Goal: Obtain resource: Obtain resource

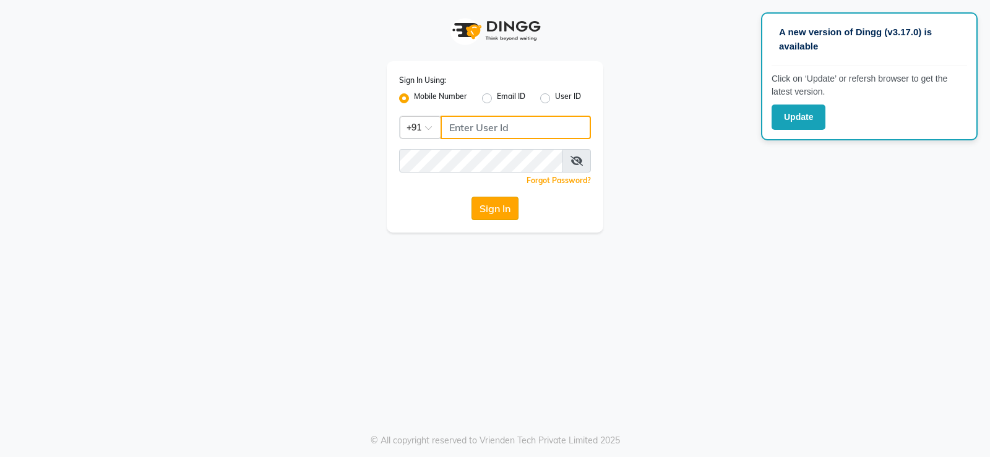
type input "8800015913"
click at [498, 210] on button "Sign In" at bounding box center [495, 209] width 47 height 24
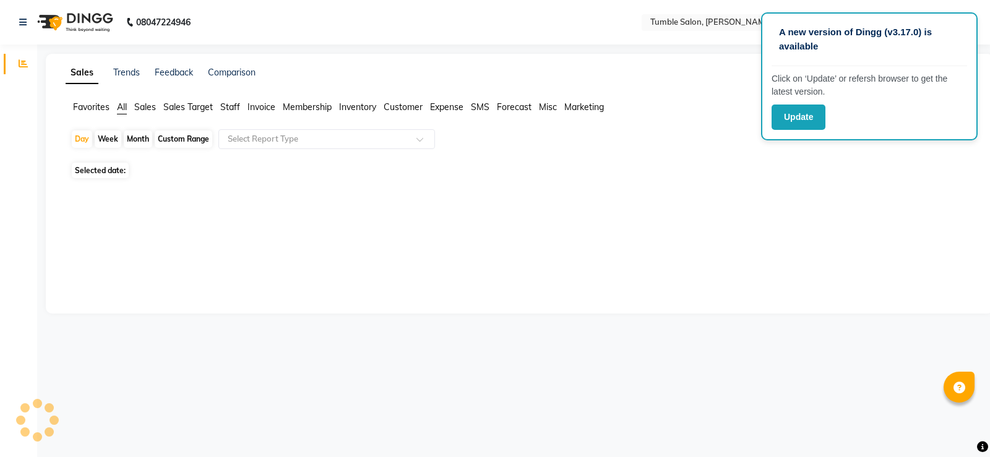
select select "en"
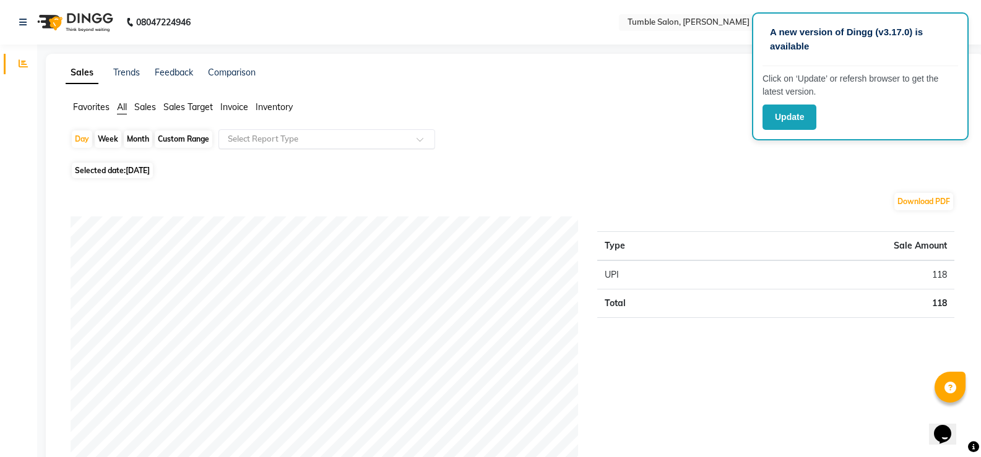
click at [426, 140] on span at bounding box center [424, 143] width 15 height 12
click at [424, 137] on span at bounding box center [424, 143] width 15 height 12
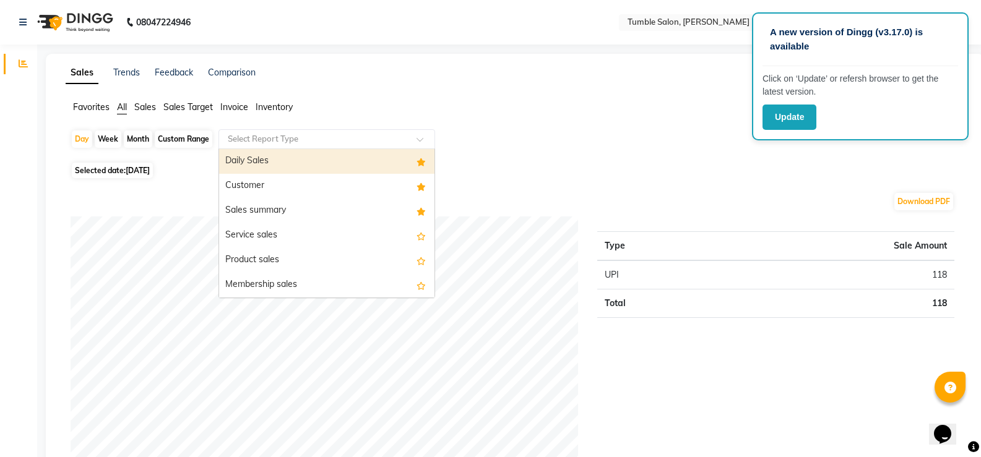
click at [420, 138] on span at bounding box center [424, 143] width 15 height 12
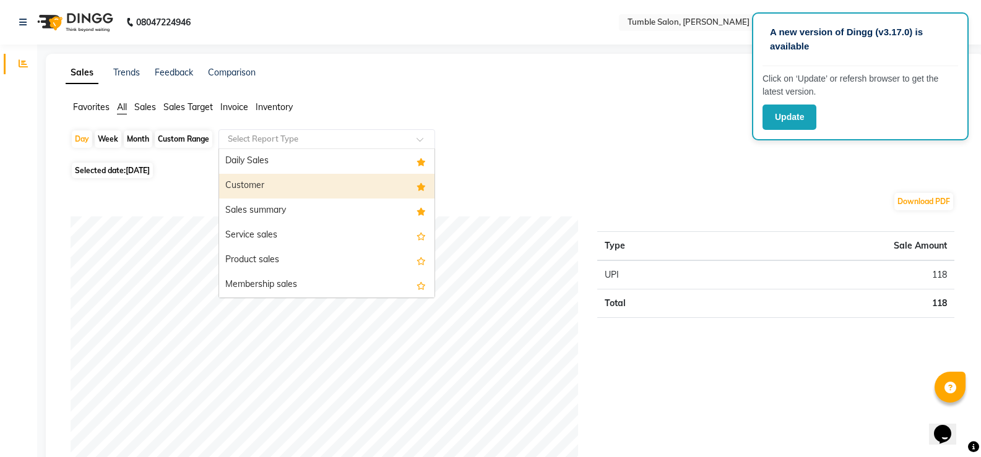
click at [269, 186] on div "Customer" at bounding box center [326, 186] width 215 height 25
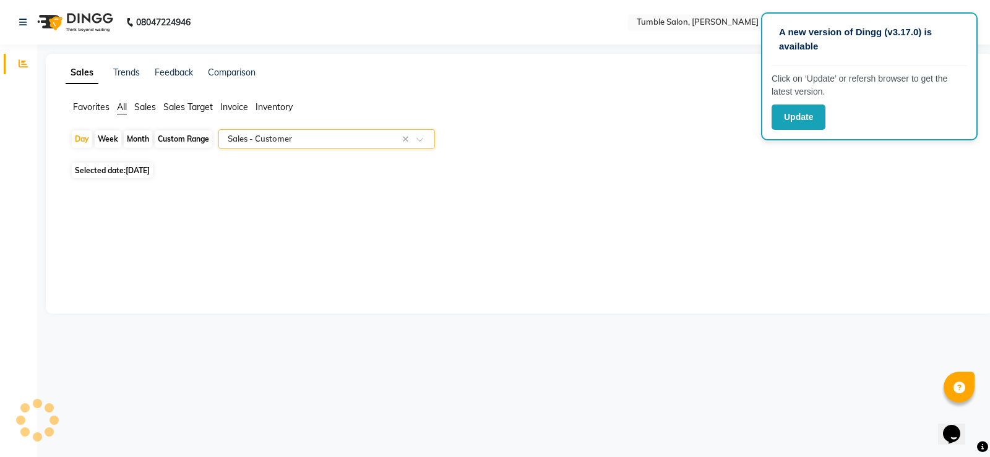
select select "full_report"
select select "csv"
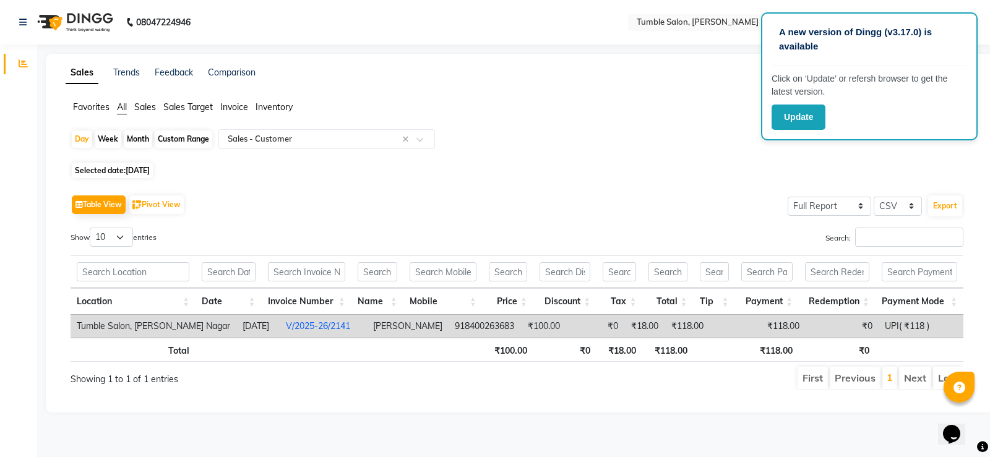
click at [148, 168] on span "[DATE]" at bounding box center [138, 170] width 24 height 9
select select "9"
select select "2025"
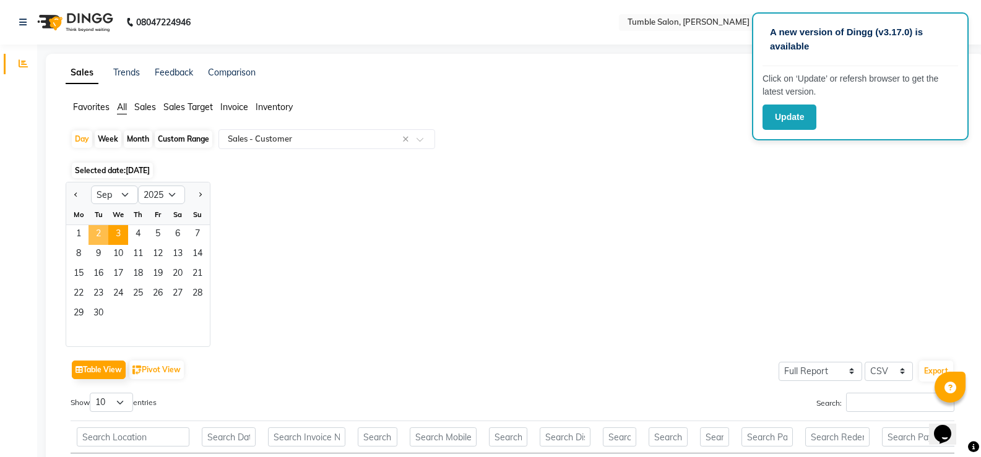
click at [101, 228] on span "2" at bounding box center [99, 235] width 20 height 20
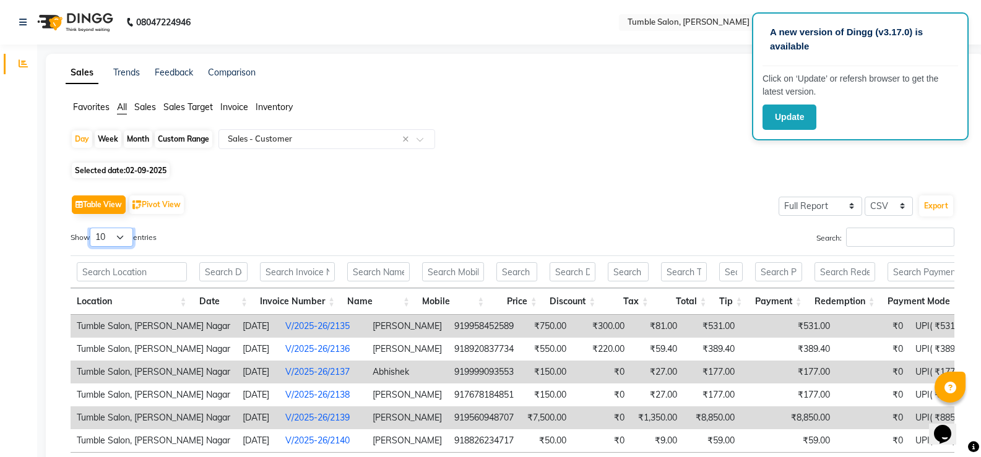
click at [126, 238] on select "10 25 50 100" at bounding box center [111, 237] width 43 height 19
select select "25"
click at [92, 228] on select "10 25 50 100" at bounding box center [111, 237] width 43 height 19
drag, startPoint x: 464, startPoint y: 214, endPoint x: 503, endPoint y: 217, distance: 39.1
click at [466, 214] on div "Table View Pivot View Select Full Report Filtered Report Select CSV PDF Export" at bounding box center [513, 205] width 884 height 26
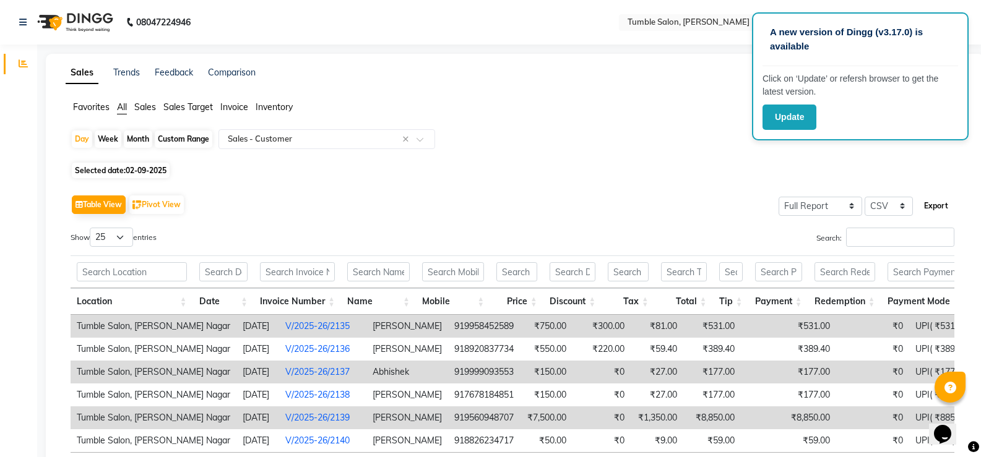
click at [941, 207] on button "Export" at bounding box center [936, 206] width 34 height 21
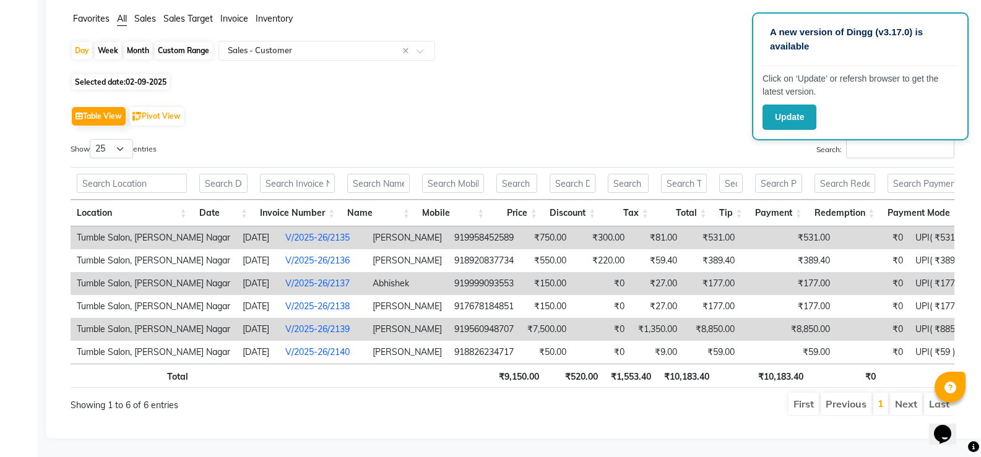
scroll to position [107, 0]
